Goal: Check status: Check status

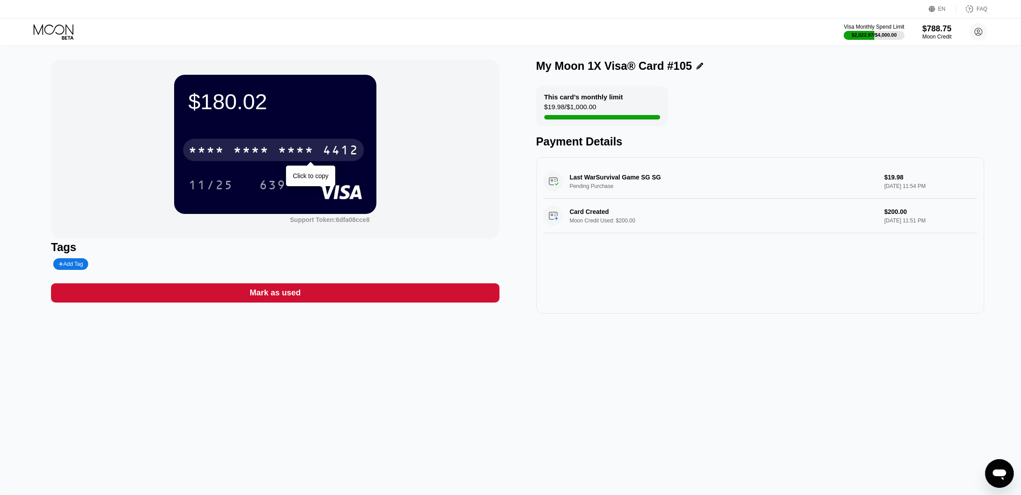
click at [213, 157] on div "* * * *" at bounding box center [206, 151] width 36 height 14
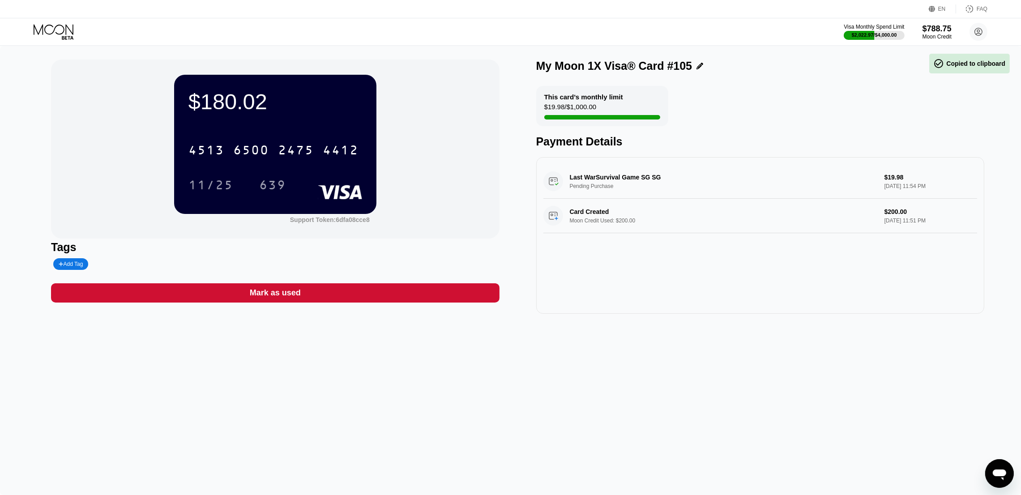
click at [59, 32] on icon at bounding box center [55, 32] width 42 height 16
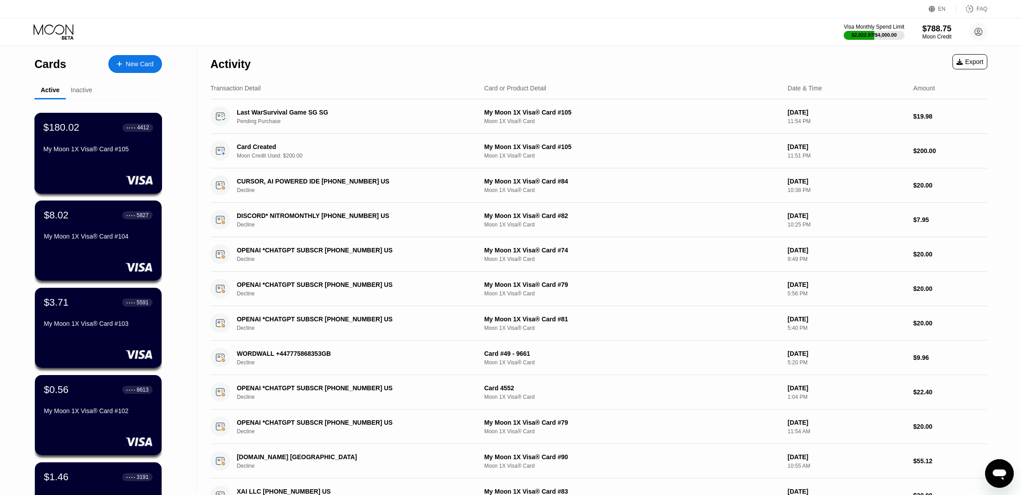
click at [111, 166] on div "$180.02 ● ● ● ● 4412 My Moon 1X Visa® Card #105" at bounding box center [98, 153] width 128 height 81
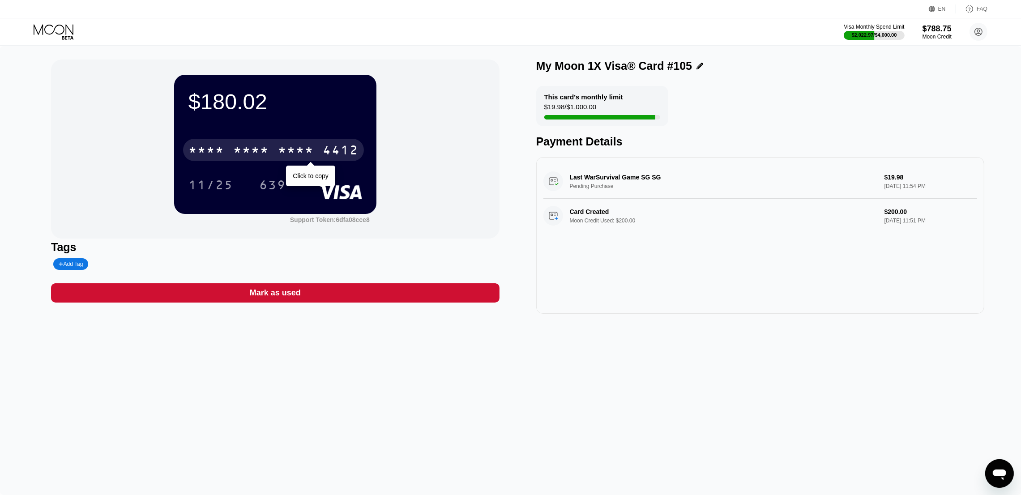
click at [230, 150] on div "* * * * * * * * * * * * 4412" at bounding box center [273, 150] width 181 height 22
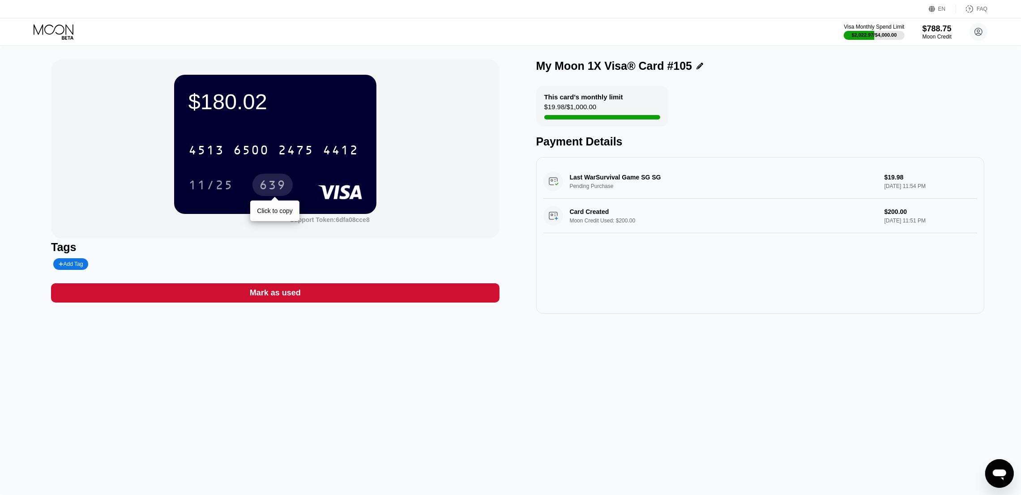
click at [289, 183] on div "639" at bounding box center [272, 185] width 40 height 22
click at [853, 302] on div "Last WarSurvival Game SG SG Pending Purchase $19.98 Sep 20, 2025 11:54 PM Card …" at bounding box center [760, 235] width 448 height 157
